Goal: Task Accomplishment & Management: Manage account settings

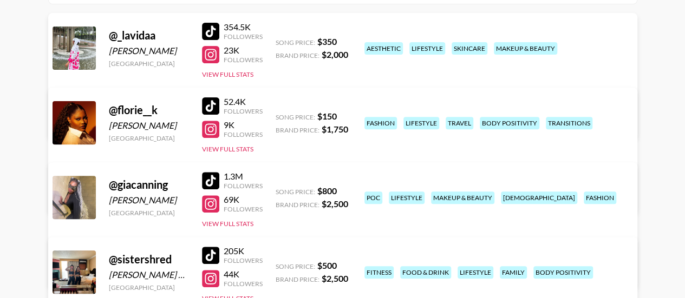
scroll to position [173, 0]
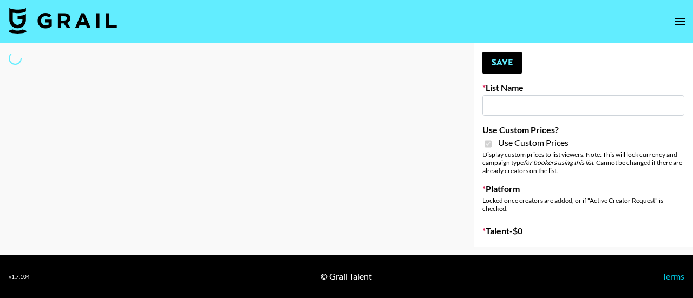
type input "Mirror HQ ([DATE])"
checkbox input "true"
select select "Brand"
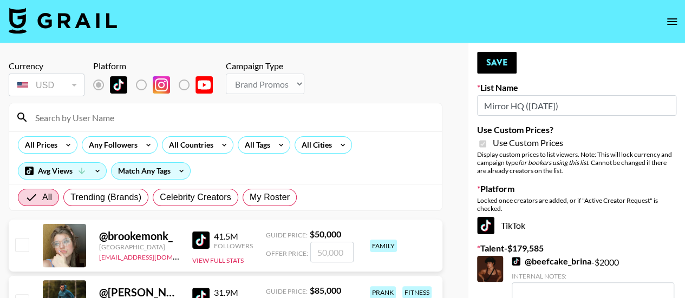
click at [88, 120] on input at bounding box center [232, 117] width 406 height 17
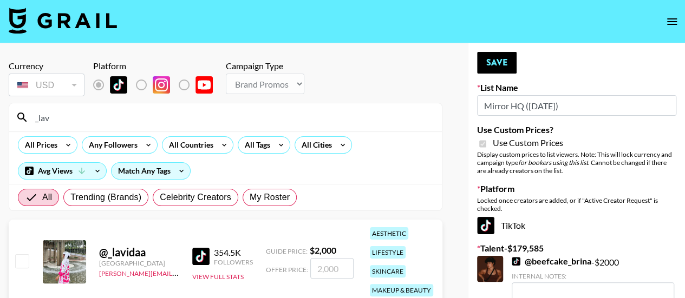
type input "_lav"
click at [20, 264] on input "checkbox" at bounding box center [21, 260] width 13 height 13
checkbox input "true"
type input "2000"
click at [495, 56] on button "Save" at bounding box center [497, 63] width 40 height 22
